Goal: Task Accomplishment & Management: Use online tool/utility

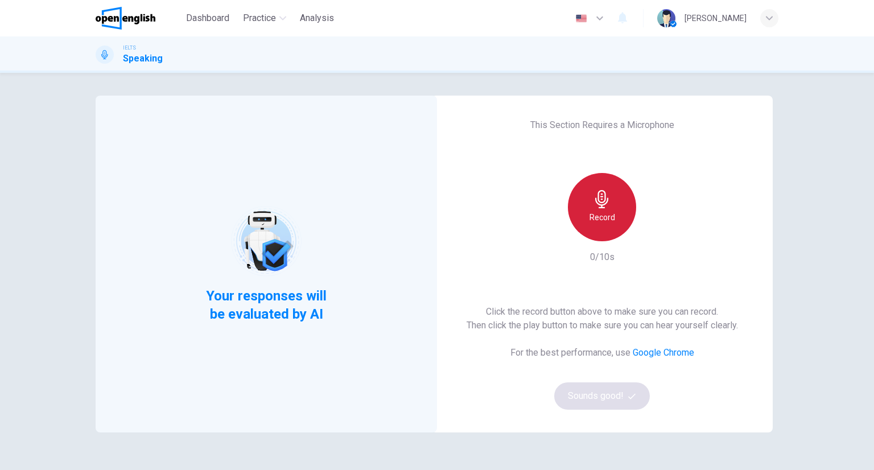
click at [603, 237] on div "Record" at bounding box center [602, 207] width 68 height 68
click at [605, 237] on div "Stop" at bounding box center [602, 207] width 68 height 68
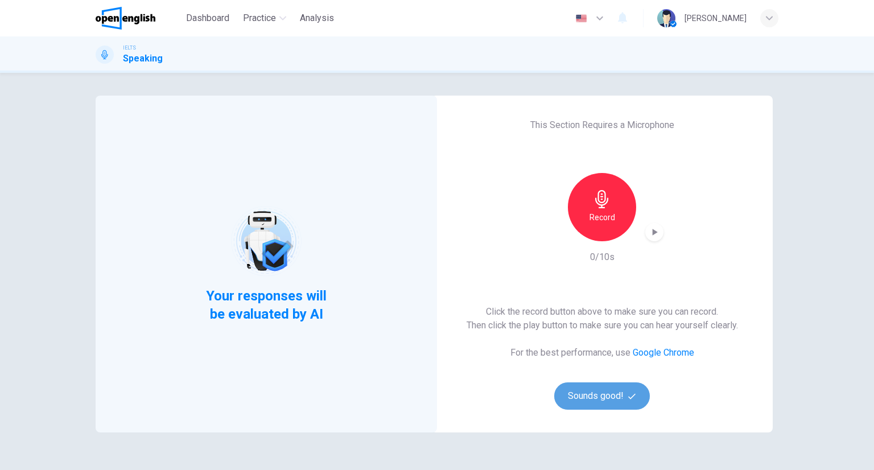
click at [603, 388] on button "Sounds good!" at bounding box center [602, 395] width 96 height 27
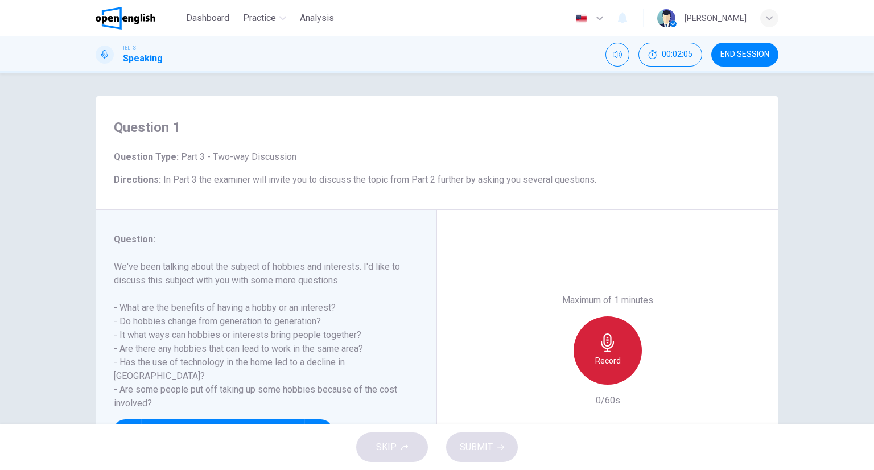
drag, startPoint x: 597, startPoint y: 339, endPoint x: 401, endPoint y: 121, distance: 293.4
click at [599, 339] on icon "button" at bounding box center [608, 342] width 18 height 18
click at [616, 360] on div "Stop" at bounding box center [608, 350] width 68 height 68
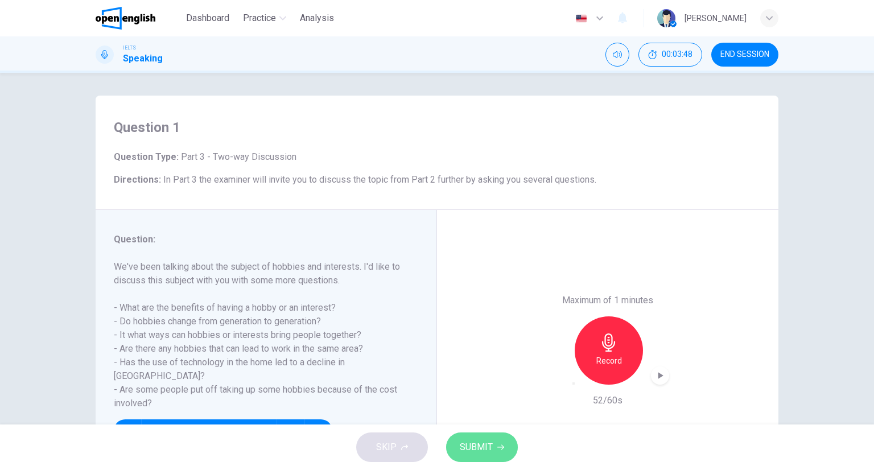
click at [483, 438] on button "SUBMIT" at bounding box center [482, 447] width 72 height 30
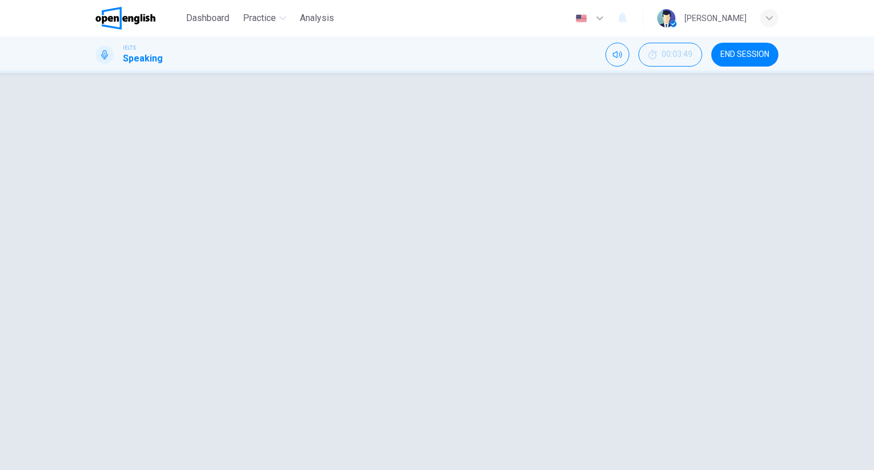
click at [718, 190] on div "Question 1 Question Type : Part 3 - Two-way Discussion Directions : In Part 3 t…" at bounding box center [437, 153] width 683 height 114
click at [658, 374] on icon "button" at bounding box center [660, 375] width 5 height 7
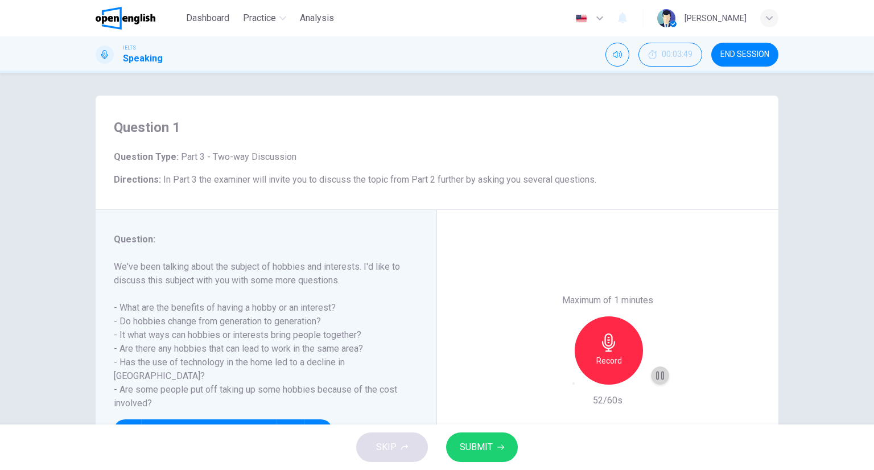
click at [656, 372] on icon "button" at bounding box center [660, 376] width 8 height 9
click at [476, 446] on span "SUBMIT" at bounding box center [476, 447] width 33 height 16
drag, startPoint x: 502, startPoint y: 240, endPoint x: 510, endPoint y: 275, distance: 36.7
click at [502, 240] on div "Maximum of 1 minutes Record 52/60s" at bounding box center [607, 350] width 341 height 281
click at [481, 440] on span "SUBMIT" at bounding box center [476, 447] width 33 height 16
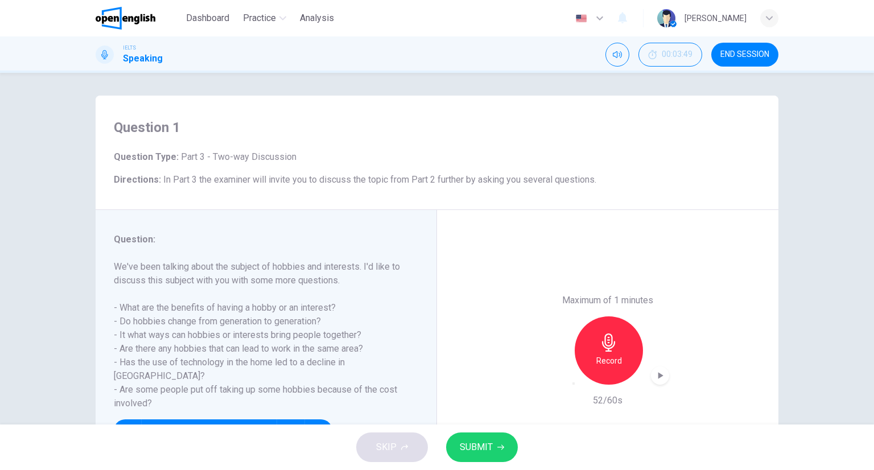
click at [500, 432] on button "SUBMIT" at bounding box center [482, 447] width 72 height 30
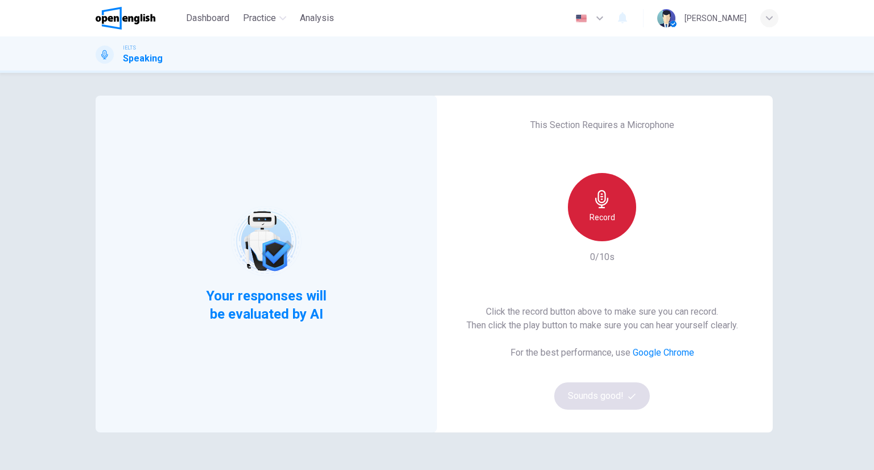
click at [615, 208] on div "Record" at bounding box center [602, 207] width 68 height 68
click at [615, 207] on div "Stop" at bounding box center [602, 207] width 68 height 68
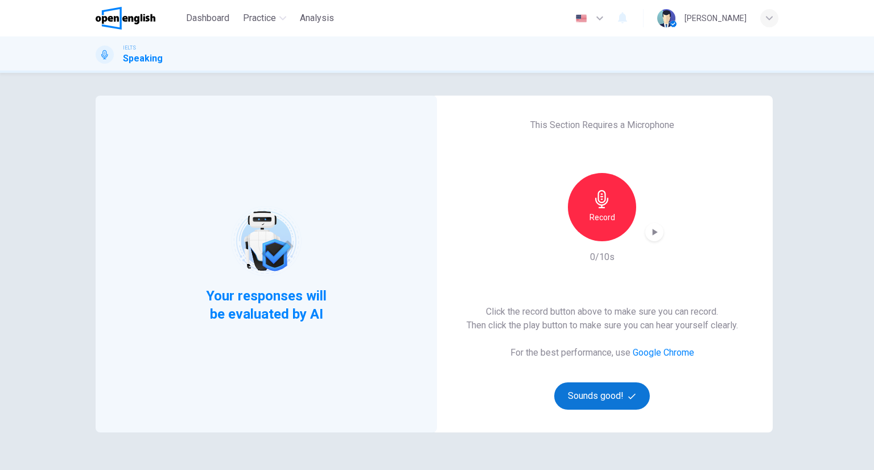
click at [627, 385] on button "Sounds good!" at bounding box center [602, 395] width 96 height 27
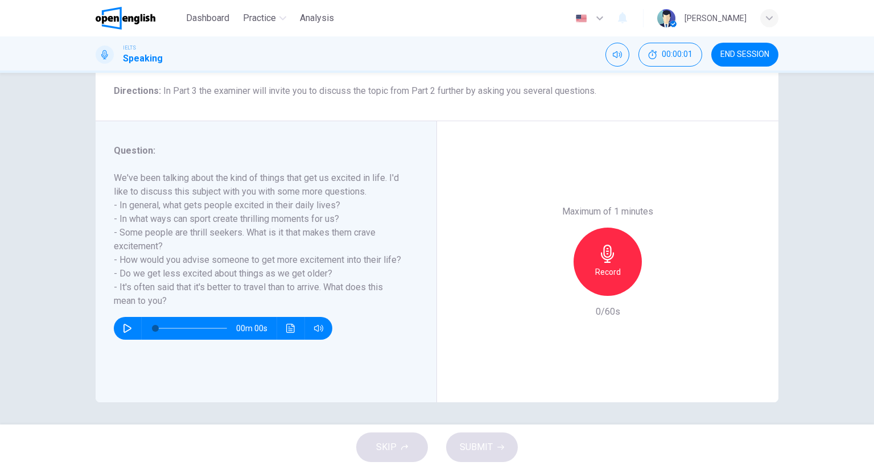
scroll to position [89, 0]
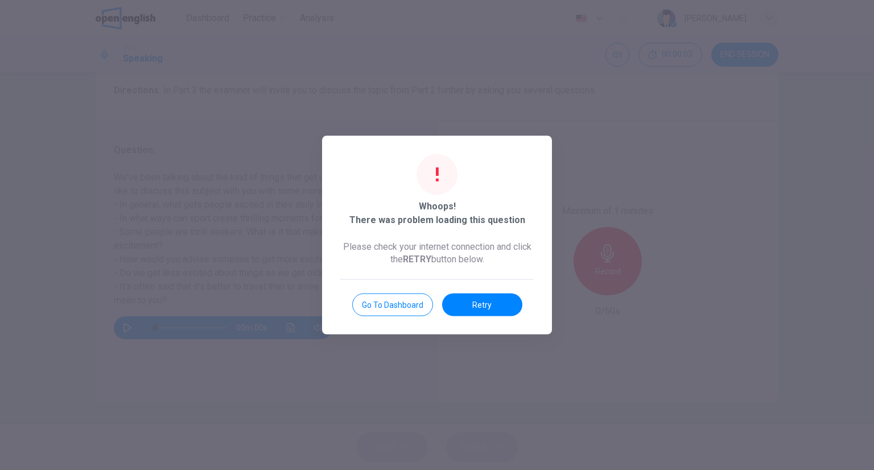
click at [499, 307] on button "Retry" at bounding box center [482, 305] width 80 height 23
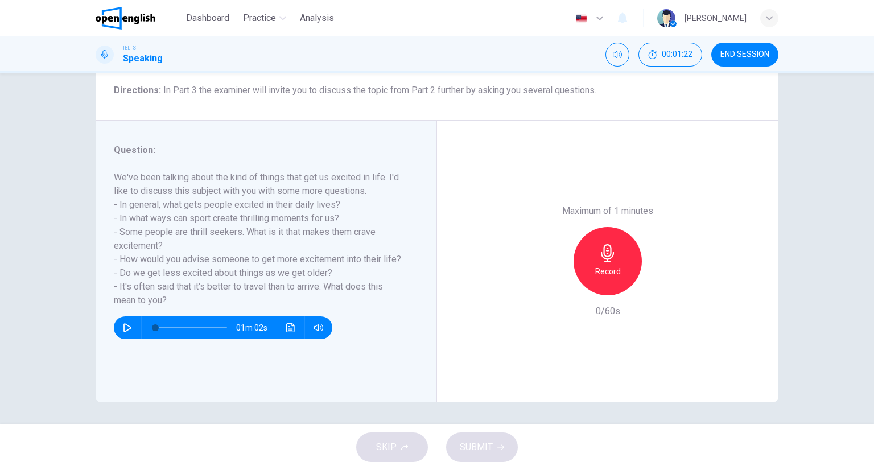
click at [601, 258] on icon "button" at bounding box center [607, 253] width 13 height 18
click at [592, 250] on div "Stop" at bounding box center [608, 261] width 68 height 68
click at [576, 296] on icon "button" at bounding box center [580, 300] width 9 height 9
click at [603, 268] on h6 "Record" at bounding box center [608, 272] width 26 height 14
click at [637, 248] on div "Stop" at bounding box center [607, 261] width 123 height 68
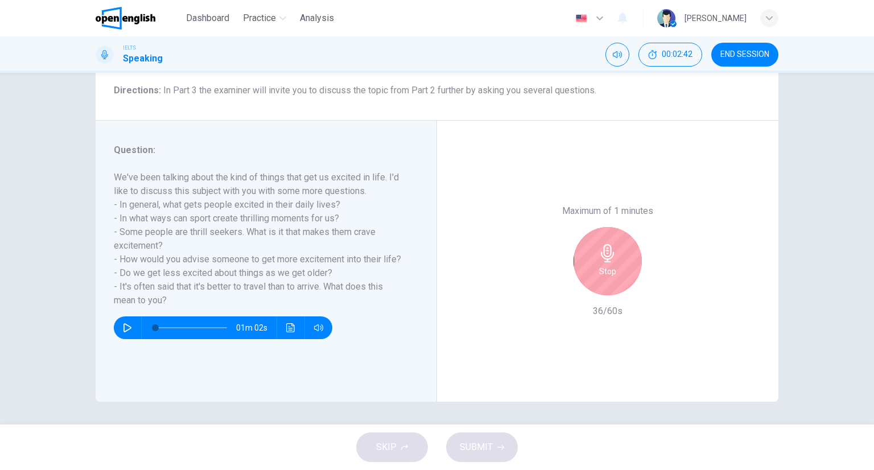
click at [633, 250] on div "Stop" at bounding box center [608, 261] width 68 height 68
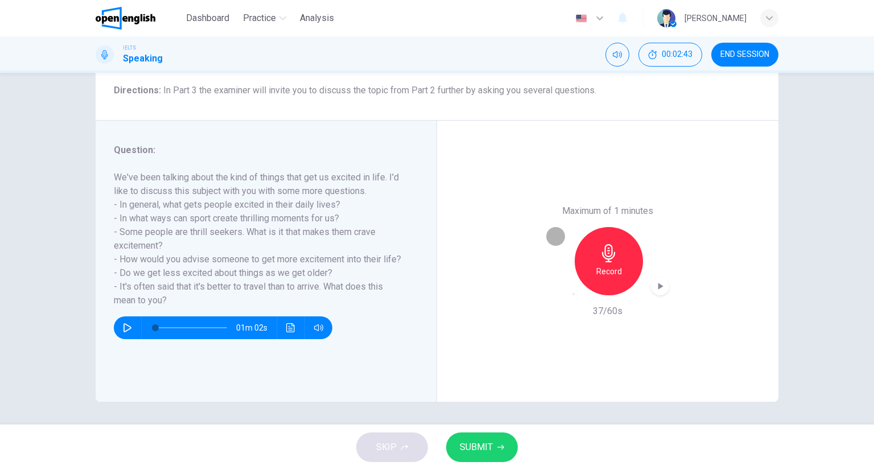
click at [574, 294] on icon "button" at bounding box center [574, 294] width 0 height 0
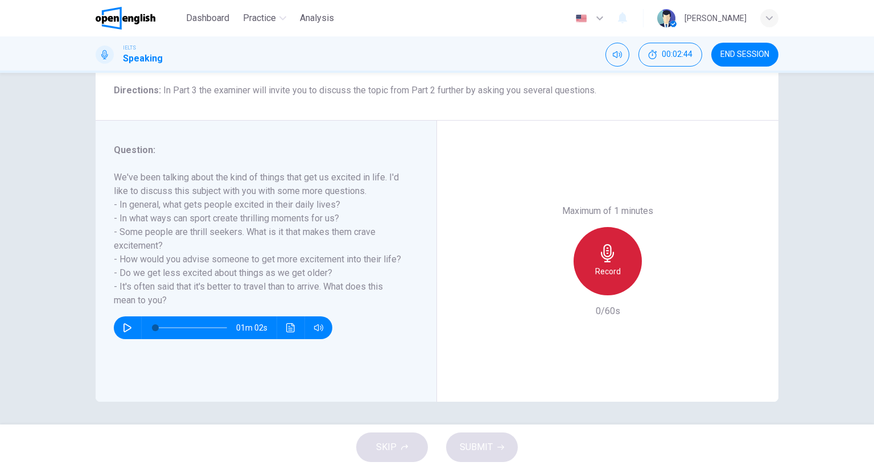
click at [603, 261] on icon "button" at bounding box center [608, 253] width 18 height 18
click at [595, 242] on div "Stop" at bounding box center [608, 261] width 68 height 68
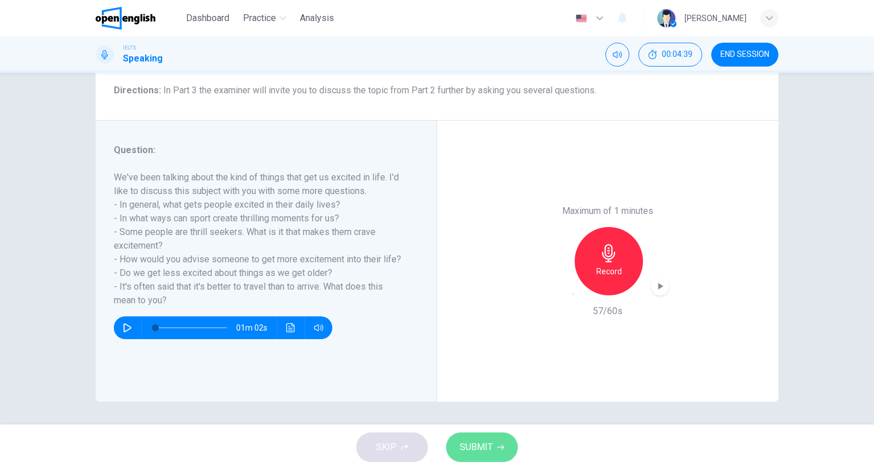
click at [480, 441] on span "SUBMIT" at bounding box center [476, 447] width 33 height 16
drag, startPoint x: 480, startPoint y: 441, endPoint x: 511, endPoint y: 344, distance: 101.5
click at [480, 443] on span "SUBMIT" at bounding box center [476, 447] width 33 height 16
click at [495, 456] on button "SUBMIT" at bounding box center [482, 447] width 72 height 30
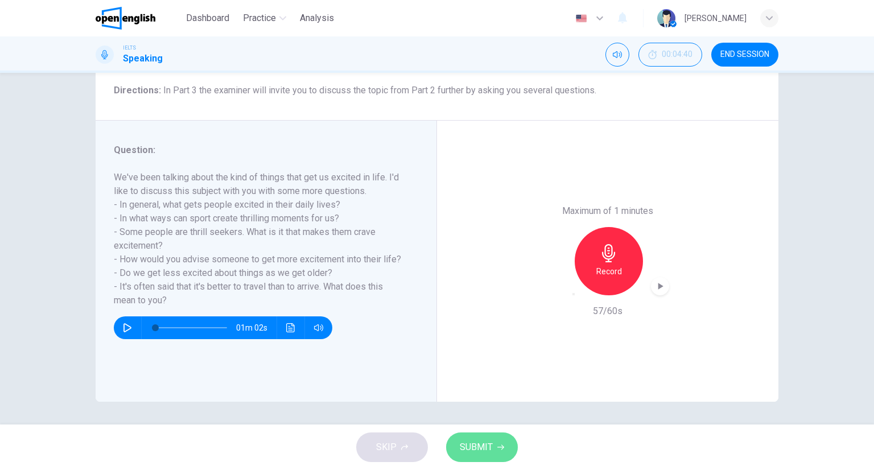
click at [488, 438] on button "SUBMIT" at bounding box center [482, 447] width 72 height 30
click at [477, 448] on span "SUBMIT" at bounding box center [476, 447] width 33 height 16
